Goal: Communication & Community: Answer question/provide support

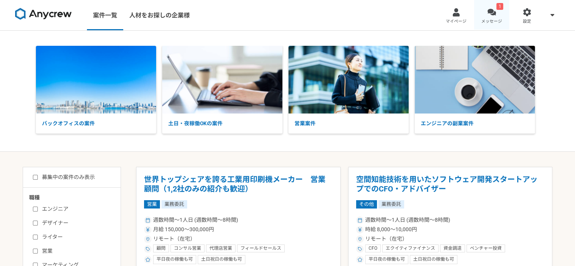
click at [498, 15] on link "1 メッセージ" at bounding box center [492, 15] width 36 height 30
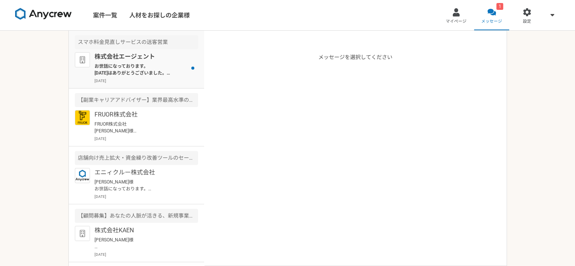
click at [118, 72] on p "お世話になっております。 [DATE]はありがとうございました。 社内で検討させていただき、 2次代理店も初動5社(稼働状況みて拡大相談可能)から 受け入れさ…" at bounding box center [140, 70] width 93 height 14
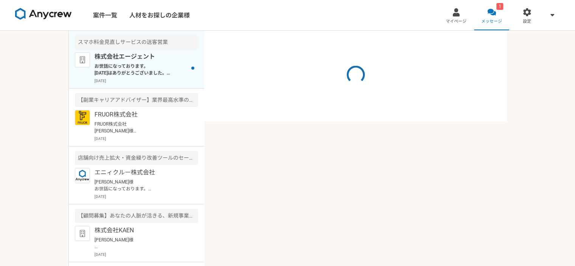
click at [118, 72] on p "お世話になっております。 [DATE]はありがとうございました。 社内で検討させていただき、 2次代理店も初動5社(稼働状況みて拡大相談可能)から 受け入れさ…" at bounding box center [140, 70] width 93 height 14
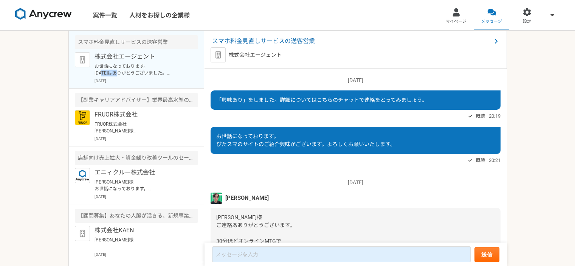
scroll to position [692, 0]
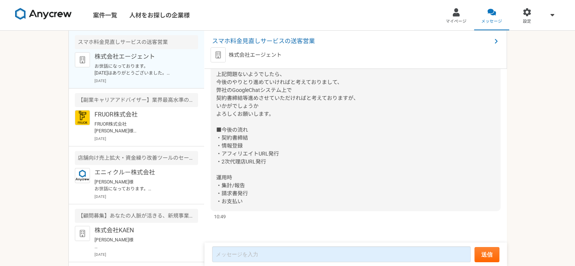
click at [394, 145] on div "お世話になっております。 [DATE]はありがとうございました。 社内で検討させていただき、 2次代理店も初動5社(稼働状況みて拡大相談可能)から 受け入れさ…" at bounding box center [355, 94] width 290 height 234
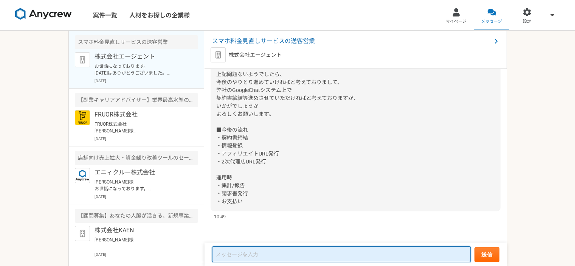
click at [334, 256] on textarea at bounding box center [341, 254] width 258 height 16
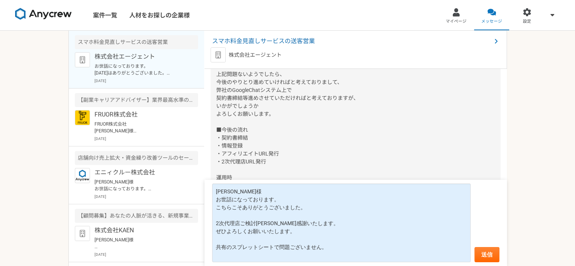
click at [339, 145] on div "お世話になっております。 [DATE]はありがとうございました。 社内で検討させていただき、 2次代理店も初動5社(稼働状況みて拡大相談可能)から 受け入れさ…" at bounding box center [355, 94] width 290 height 234
click at [403, 148] on div "お世話になっております。 [DATE]はありがとうございました。 社内で検討させていただき、 2次代理店も初動5社(稼働状況みて拡大相談可能)から 受け入れさ…" at bounding box center [355, 94] width 290 height 234
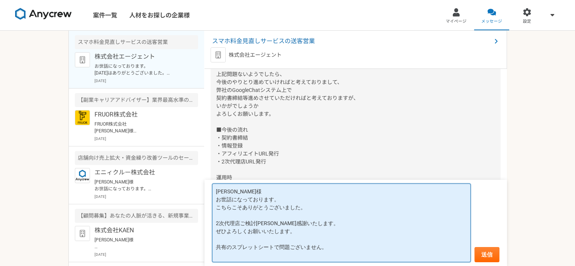
click at [416, 207] on textarea "[PERSON_NAME]様 お世話になっております。 こちらこそありがとうございました。 2次代理店ご検討[PERSON_NAME]感謝いたします。 ぜひよ…" at bounding box center [341, 222] width 258 height 79
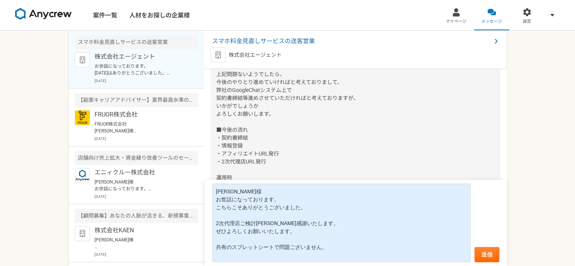
click at [445, 130] on div "お世話になっております。 [DATE]はありがとうございました。 社内で検討させていただき、 2次代理店も初動5社(稼働状況みて拡大相談可能)から 受け入れさ…" at bounding box center [355, 94] width 290 height 234
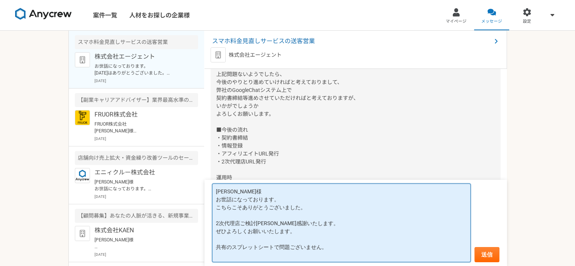
click at [375, 252] on textarea "[PERSON_NAME]様 お世話になっております。 こちらこそありがとうございました。 2次代理店ご検討[PERSON_NAME]感謝いたします。 ぜひよ…" at bounding box center [341, 222] width 258 height 79
click at [240, 222] on textarea "[PERSON_NAME]様 お世話になっております。 こちらこそありがとうございました。 2次代理店ご検討[PERSON_NAME]感謝いたします。 ぜひよ…" at bounding box center [341, 222] width 258 height 79
click at [387, 222] on textarea "[PERSON_NAME]様 お世話になっております。 こちらこそありがとうございました。 2次代理店をご検討[PERSON_NAME]感謝いたします。 ぜひ…" at bounding box center [341, 222] width 258 height 79
click at [352, 249] on textarea "[PERSON_NAME]様 お世話になっております。 こちらこそありがとうございました。 2次代理店をご検討[PERSON_NAME]感謝いたします。 ぜひ…" at bounding box center [341, 222] width 258 height 79
click at [215, 248] on textarea "[PERSON_NAME]様 お世話になっております。 こちらこそありがとうございました。 2次代理店をご検討[PERSON_NAME]感謝いたします。 ぜひ…" at bounding box center [341, 222] width 258 height 79
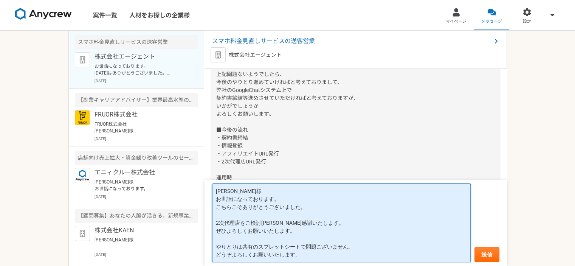
click at [391, 249] on textarea "[PERSON_NAME]様 お世話になっております。 こちらこそありがとうございました。 2次代理店をご検討[PERSON_NAME]感謝いたします。 ぜひ…" at bounding box center [341, 222] width 258 height 79
type textarea "[PERSON_NAME]様 お世話になっております。 こちらこそありがとうございました。 2次代理店をご検討[PERSON_NAME]感謝いたします。 ぜひ…"
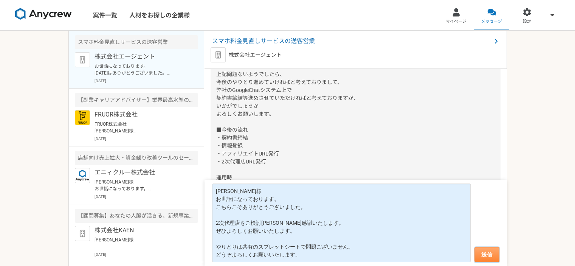
click at [491, 254] on button "送信" at bounding box center [486, 254] width 25 height 15
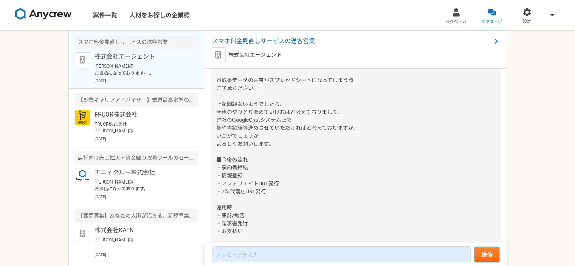
scroll to position [790, 0]
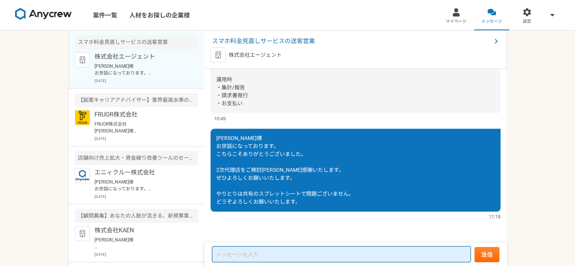
click at [347, 254] on textarea at bounding box center [341, 254] width 258 height 16
